Goal: Task Accomplishment & Management: Use online tool/utility

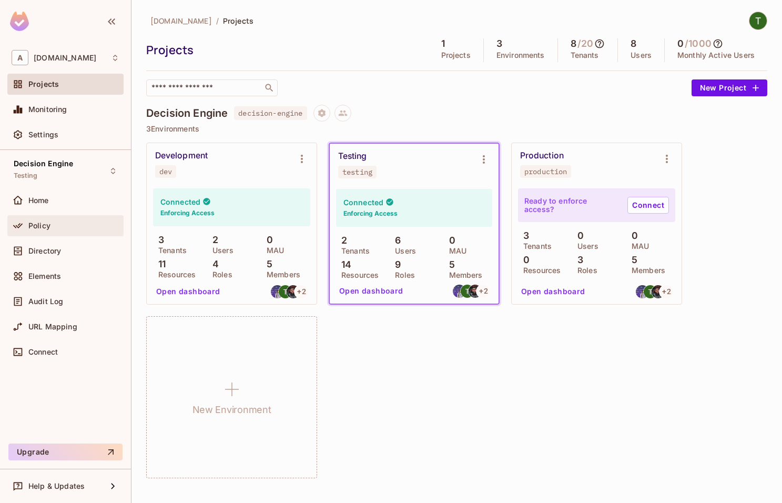
click at [49, 223] on span "Policy" at bounding box center [39, 226] width 22 height 8
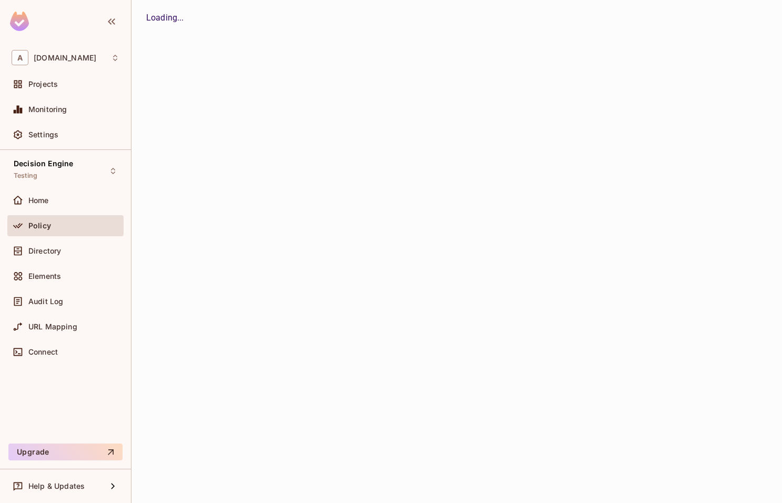
click at [55, 245] on div "Directory" at bounding box center [66, 251] width 108 height 13
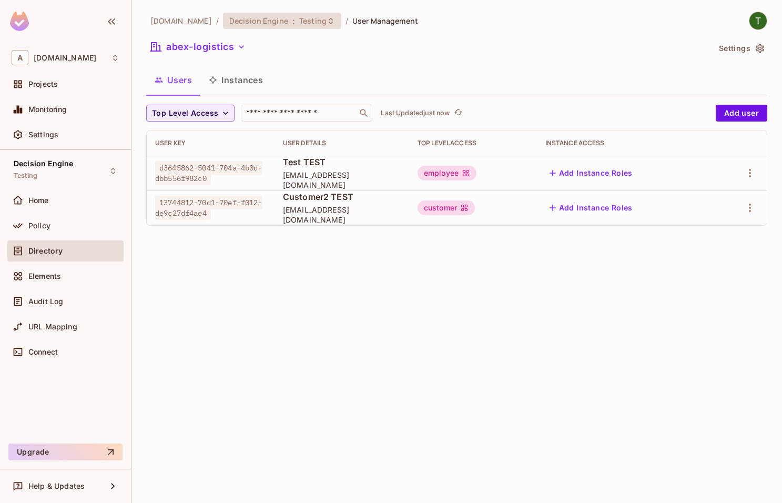
click at [253, 20] on span "Decision Engine" at bounding box center [258, 21] width 59 height 10
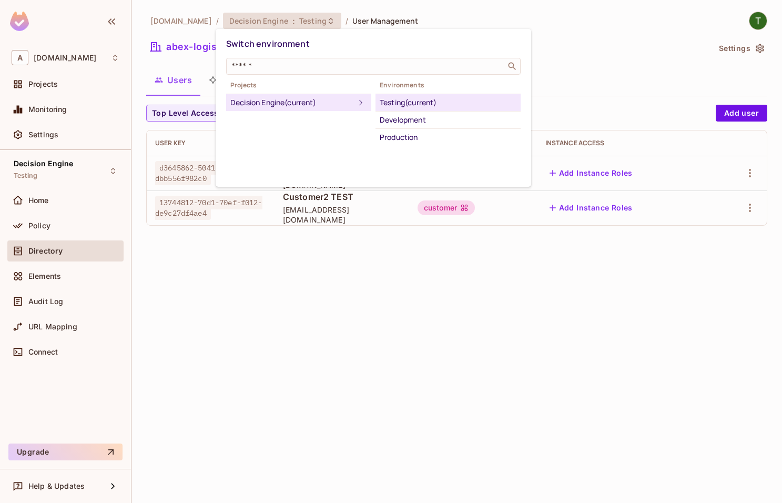
click at [200, 23] on div at bounding box center [391, 251] width 782 height 503
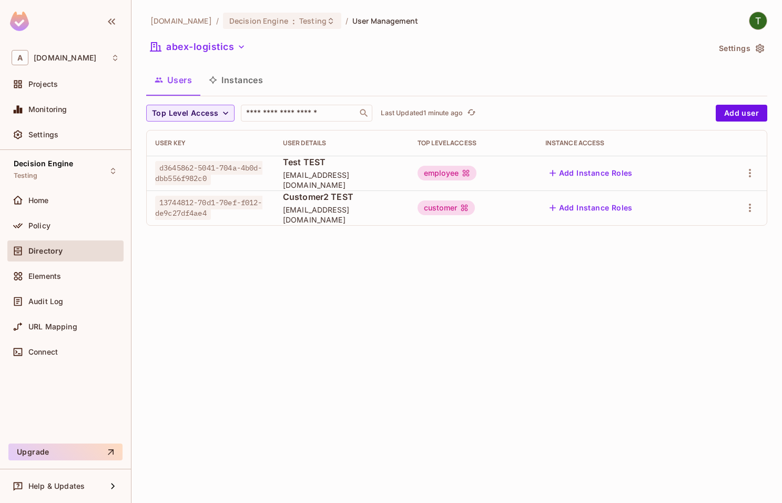
click at [414, 309] on div "[DOMAIN_NAME] / Decision Engine : Testing / User Management abex-logistics Sett…" at bounding box center [457, 251] width 651 height 503
click at [49, 306] on span "Audit Log" at bounding box center [45, 301] width 35 height 8
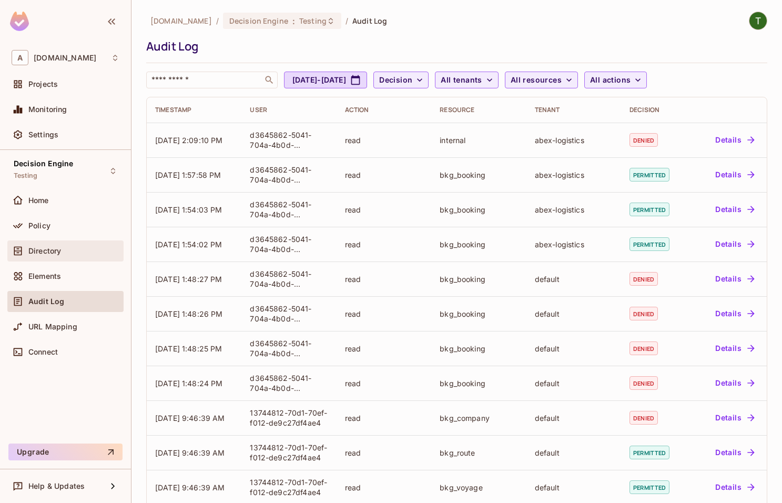
click at [62, 255] on div "Directory" at bounding box center [73, 251] width 91 height 8
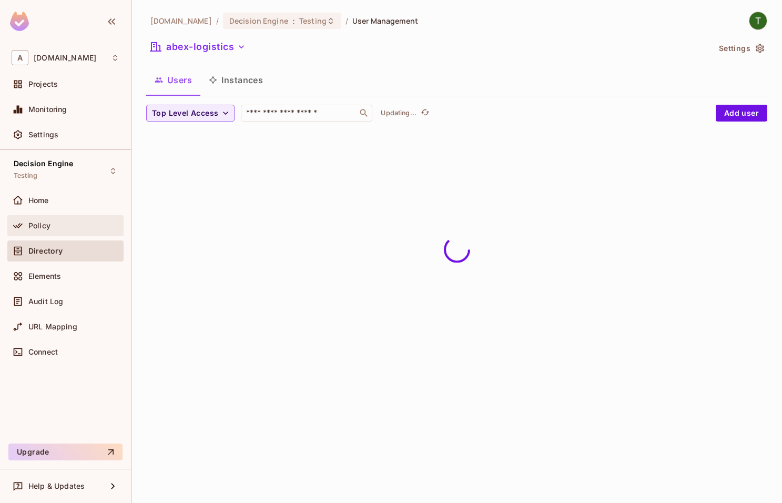
click at [102, 219] on div "Policy" at bounding box center [65, 225] width 116 height 21
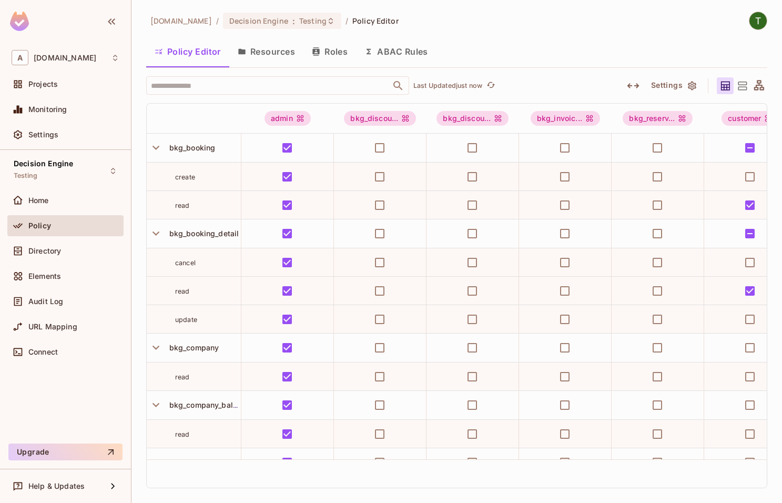
click at [285, 56] on button "Resources" at bounding box center [266, 51] width 74 height 26
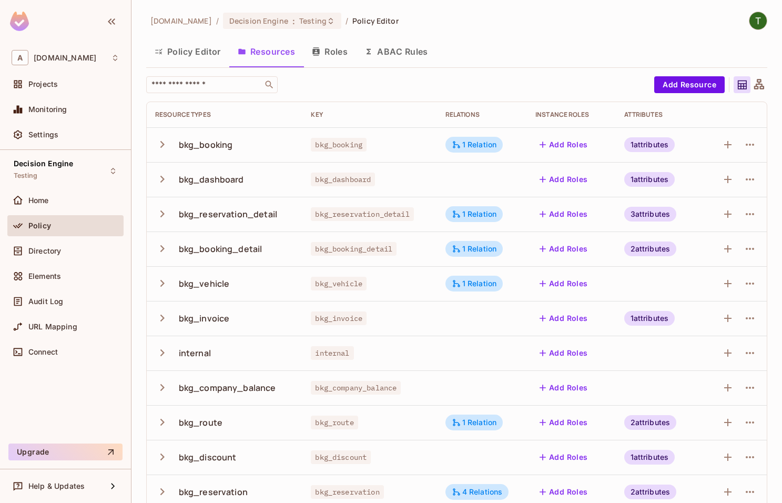
click at [329, 52] on button "Roles" at bounding box center [330, 51] width 53 height 26
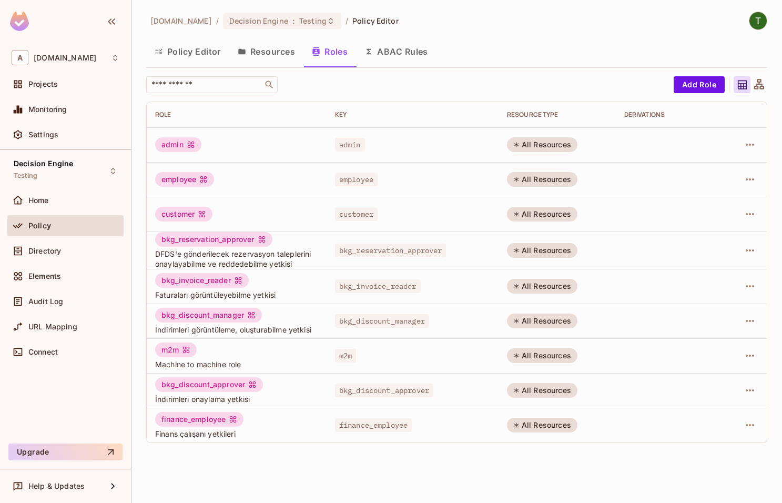
click at [269, 53] on button "Resources" at bounding box center [266, 51] width 74 height 26
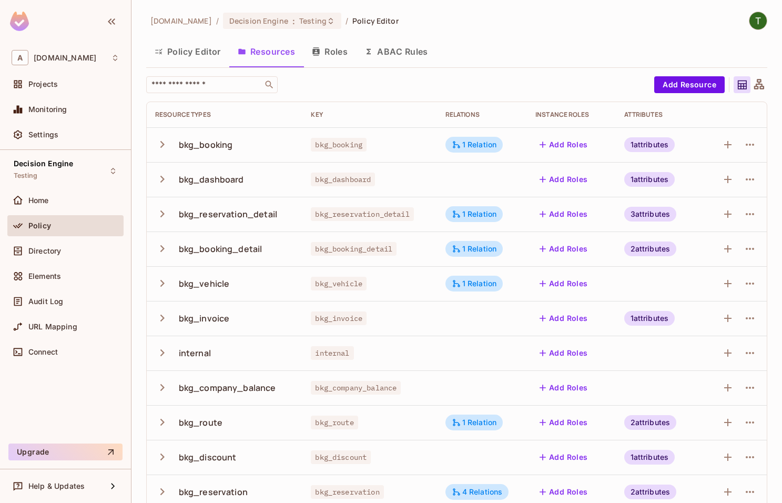
click at [209, 44] on button "Policy Editor" at bounding box center [187, 51] width 83 height 26
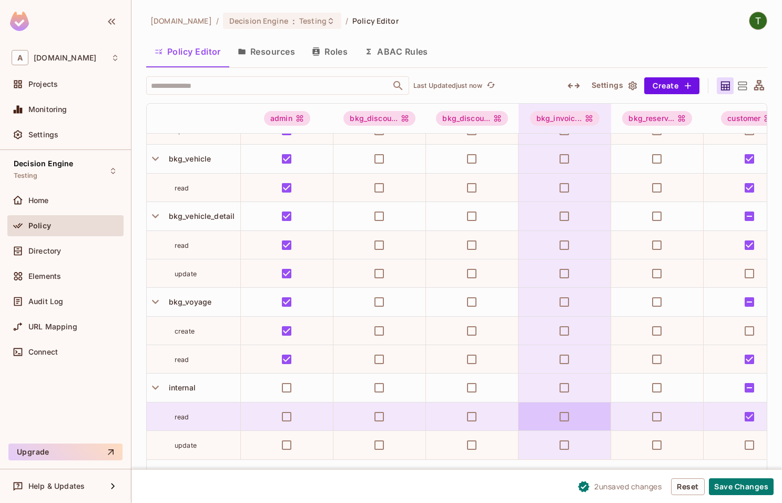
scroll to position [903, 0]
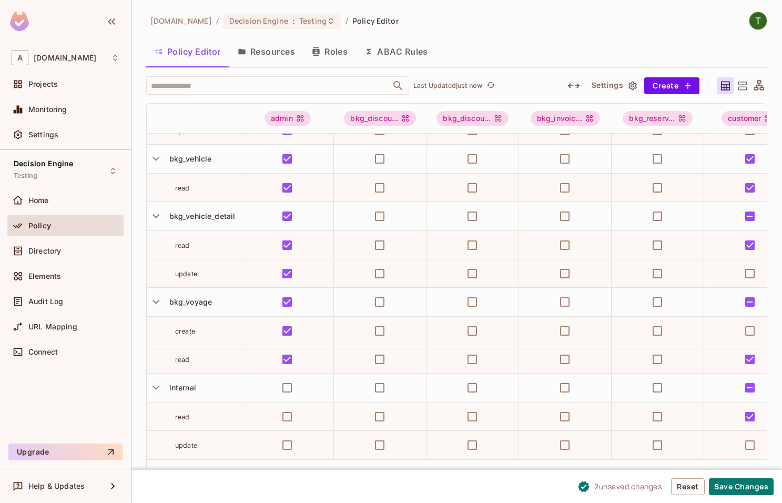
click at [741, 79] on icon at bounding box center [742, 85] width 13 height 13
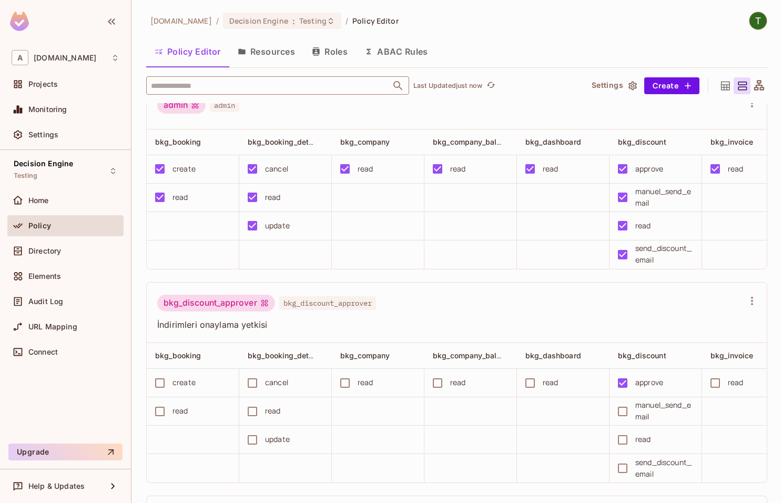
scroll to position [0, 0]
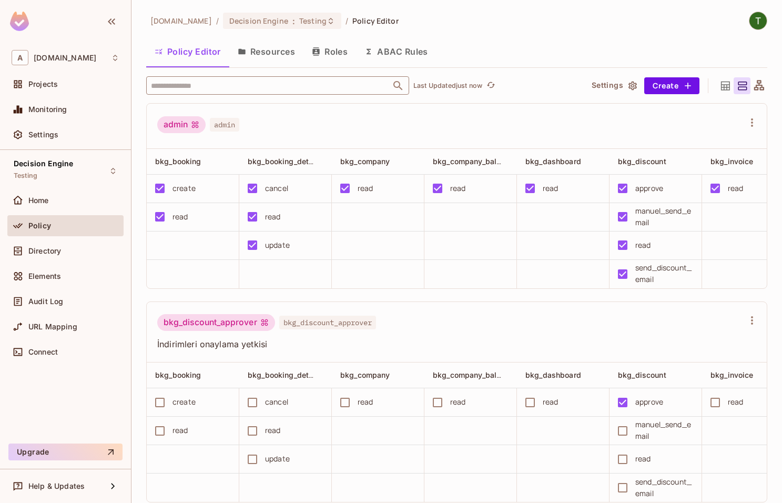
click at [244, 84] on input "text" at bounding box center [268, 85] width 240 height 18
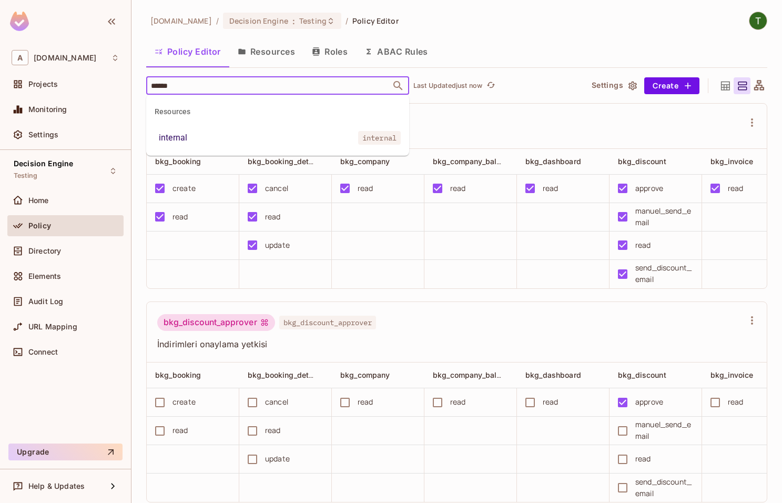
type input "*******"
click at [309, 135] on li "internal internal" at bounding box center [277, 137] width 263 height 19
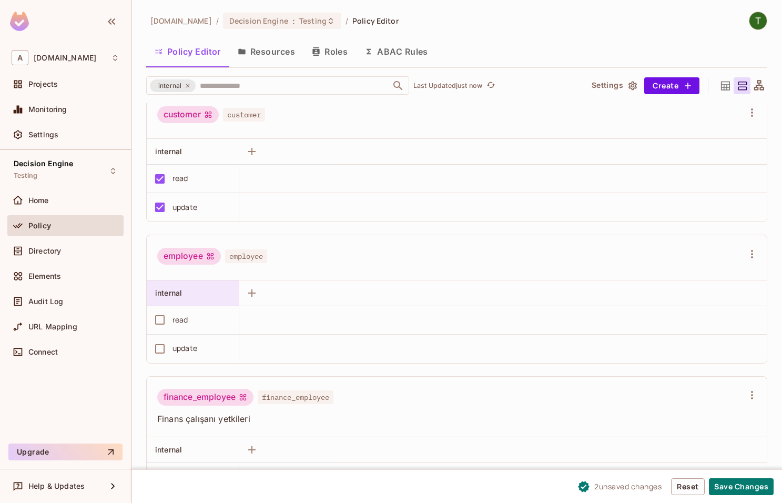
scroll to position [780, 0]
click at [163, 362] on td "update" at bounding box center [193, 348] width 93 height 28
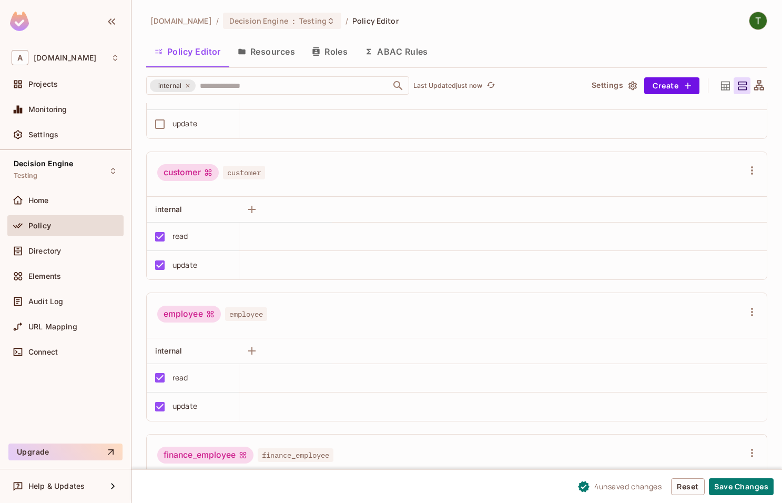
scroll to position [720, 0]
click at [745, 482] on button "Save Changes" at bounding box center [741, 486] width 65 height 17
